Goal: Transaction & Acquisition: Purchase product/service

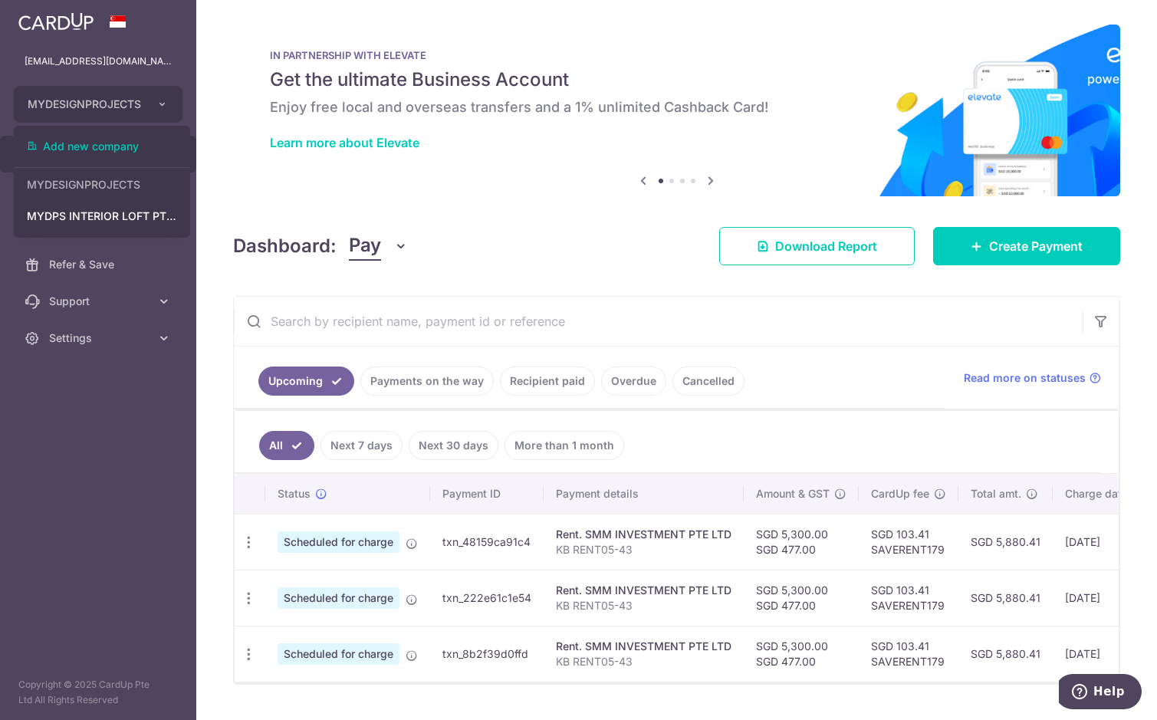
click at [155, 107] on button "MYDESIGNPROJECTS" at bounding box center [98, 104] width 169 height 37
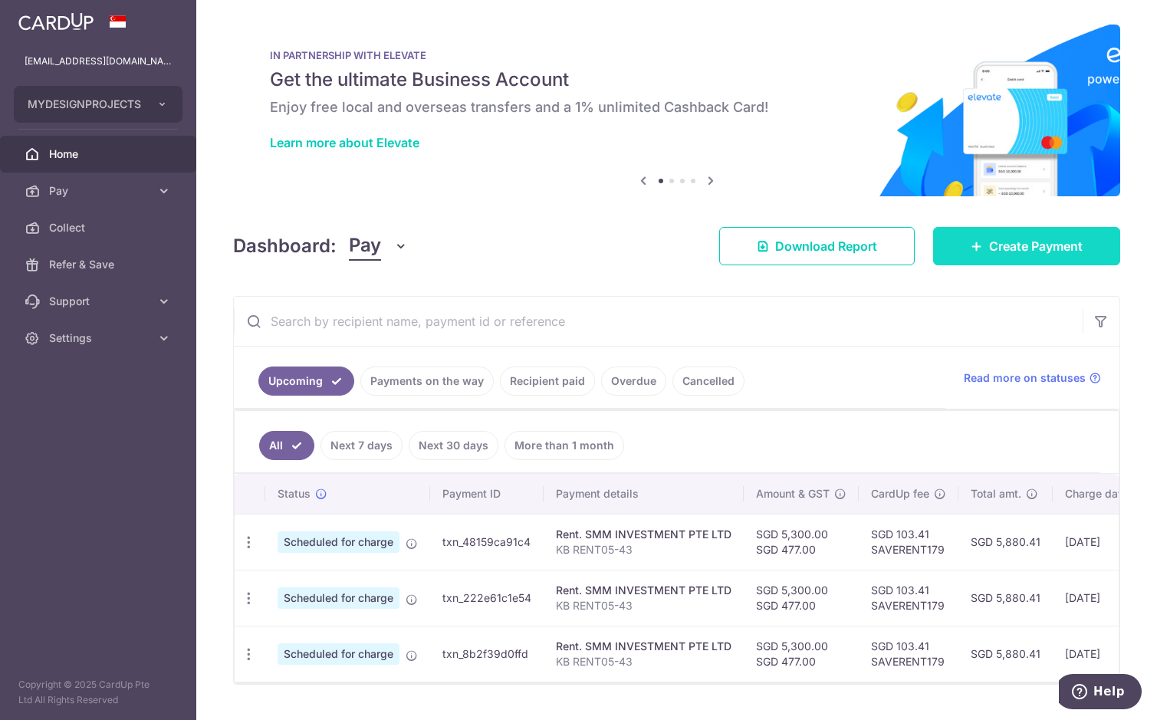
click at [1005, 242] on span "Create Payment" at bounding box center [1036, 246] width 94 height 18
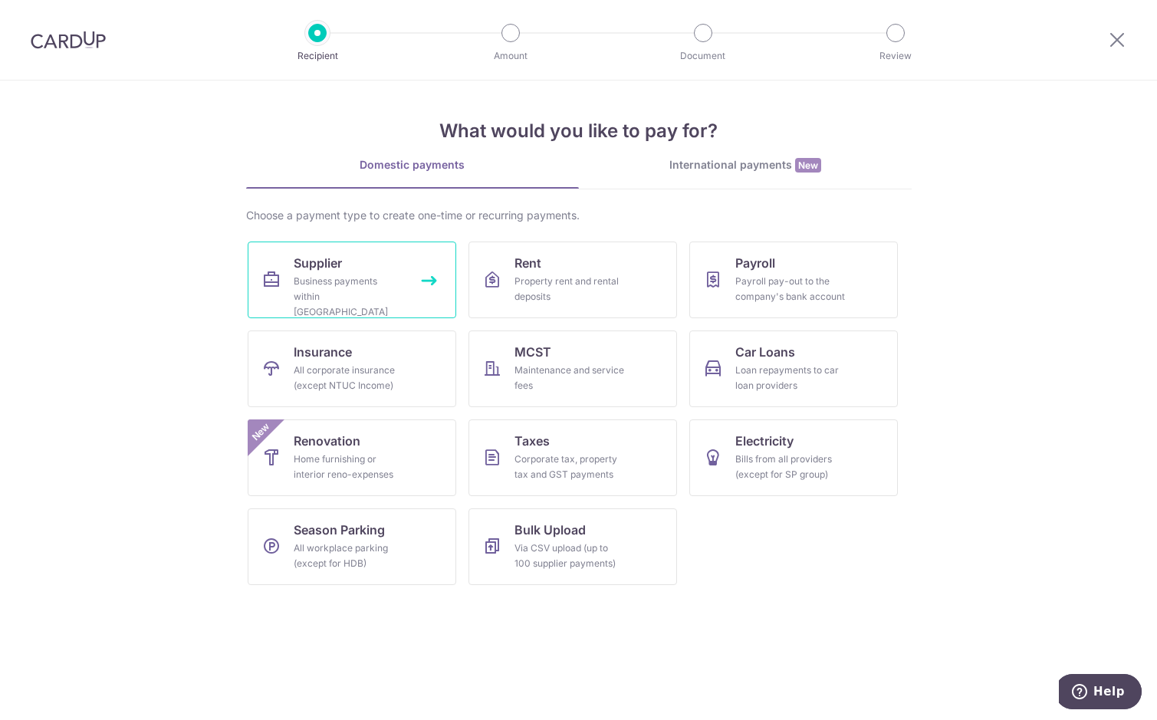
click at [346, 278] on div "Business payments within Singapore" at bounding box center [349, 297] width 110 height 46
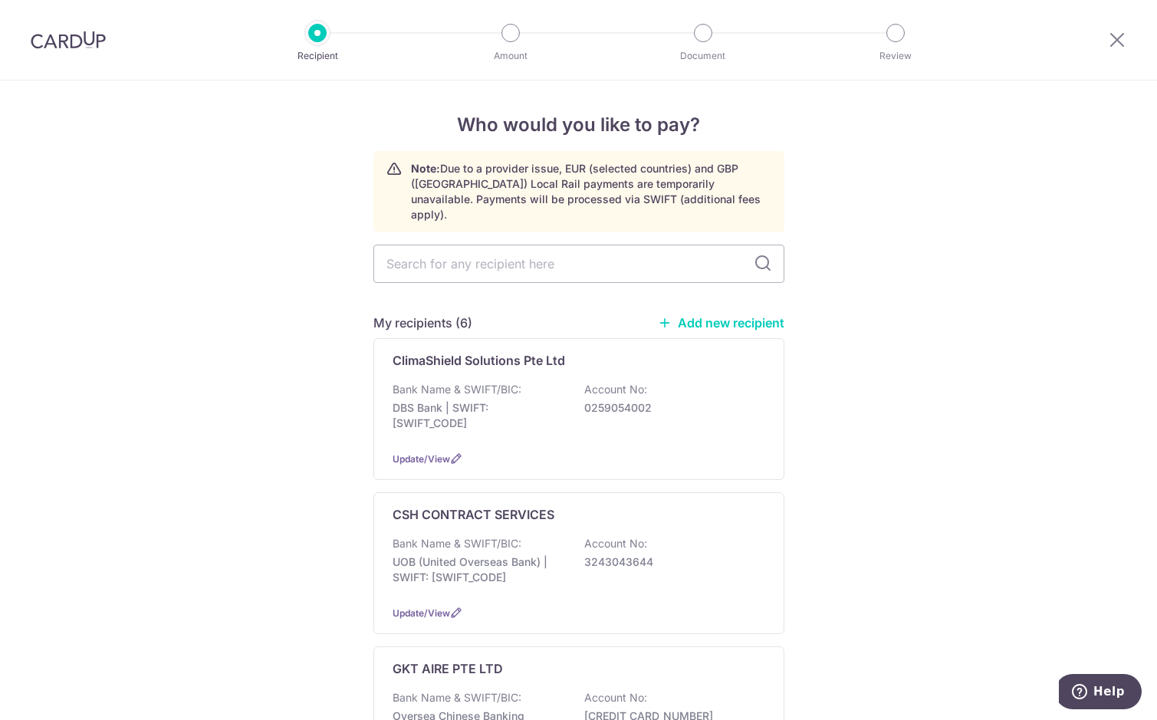
click at [708, 315] on link "Add new recipient" at bounding box center [721, 322] width 127 height 15
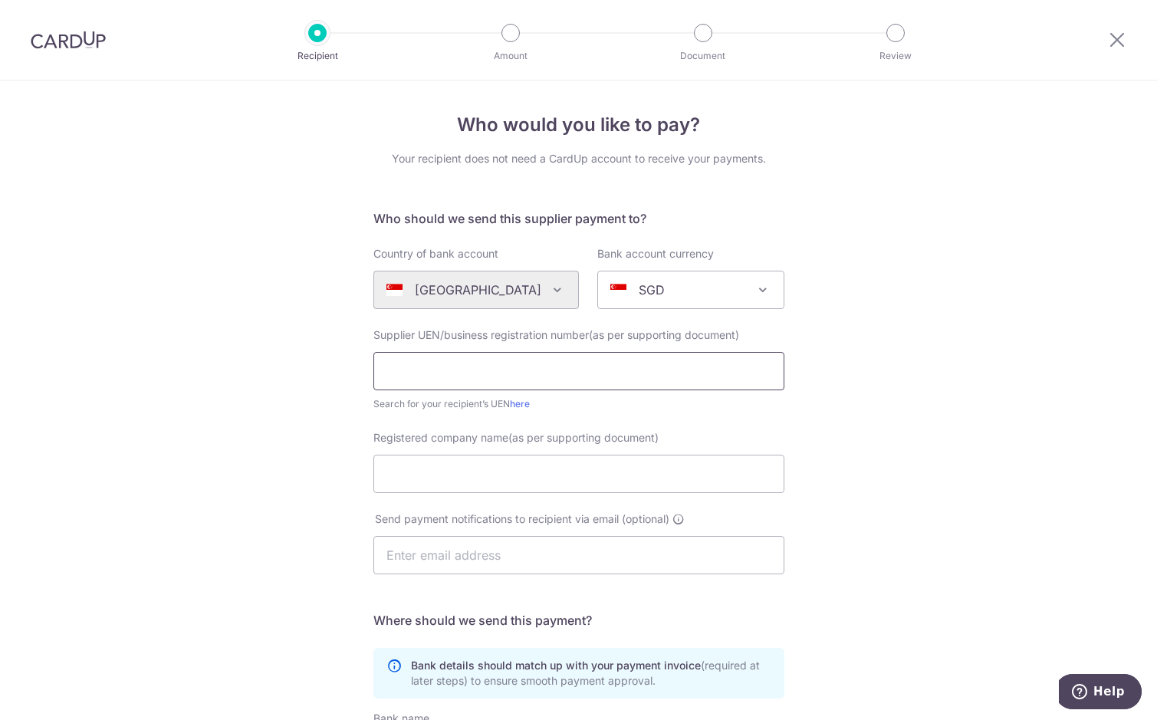
click at [502, 370] on input "text" at bounding box center [579, 371] width 411 height 38
click at [498, 370] on input "text" at bounding box center [579, 371] width 411 height 38
click at [230, 438] on div "Who would you like to pay? Your recipient does not need a CardUp account to rec…" at bounding box center [578, 546] width 1157 height 930
